Goal: Contribute content: Contribute content

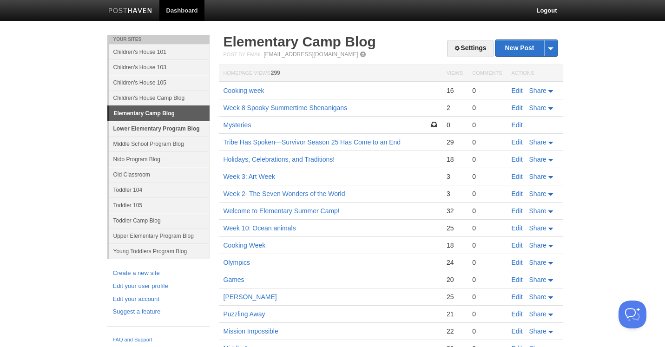
click at [182, 130] on link "Lower Elementary Program Blog" at bounding box center [159, 128] width 101 height 15
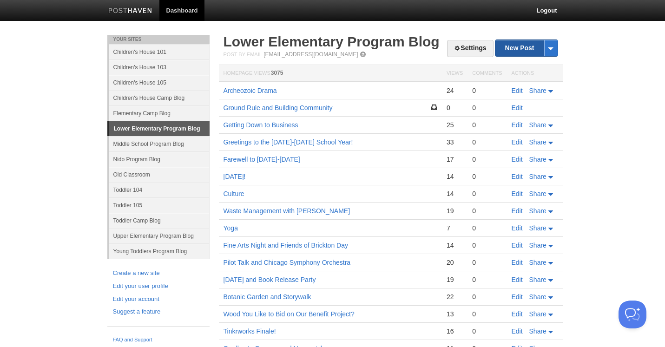
click at [516, 46] on link "New Post" at bounding box center [526, 48] width 62 height 16
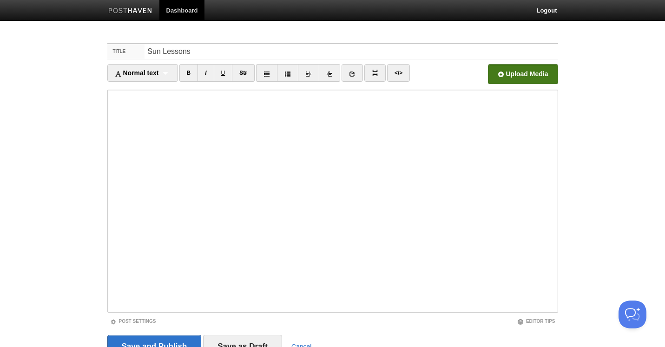
click at [526, 77] on input "file" at bounding box center [241, 76] width 703 height 47
click at [199, 55] on input "Sun Lessons" at bounding box center [350, 51] width 413 height 15
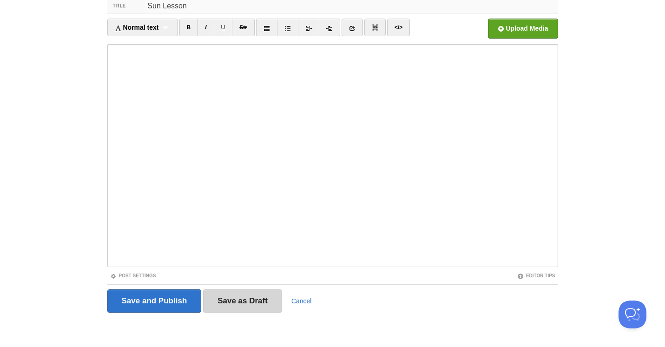
type input "Sun Lesson"
click at [251, 307] on input "Save as Draft" at bounding box center [242, 300] width 79 height 23
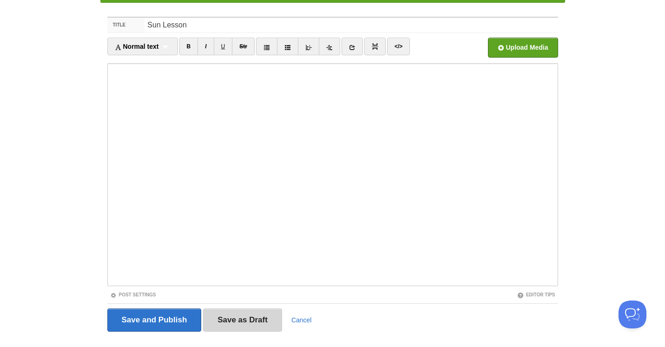
scroll to position [35, 0]
